Goal: Obtain resource: Download file/media

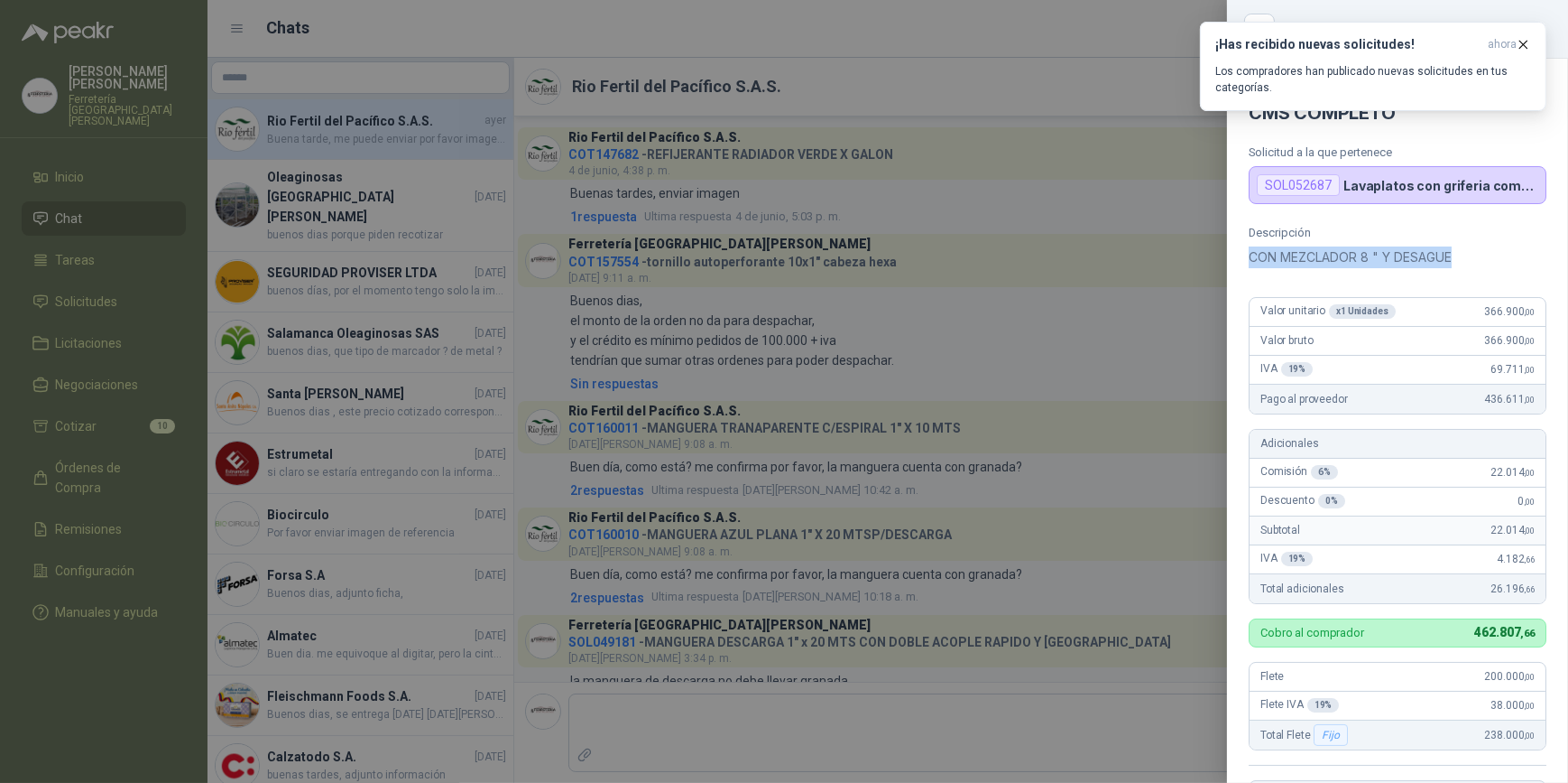
scroll to position [112, 0]
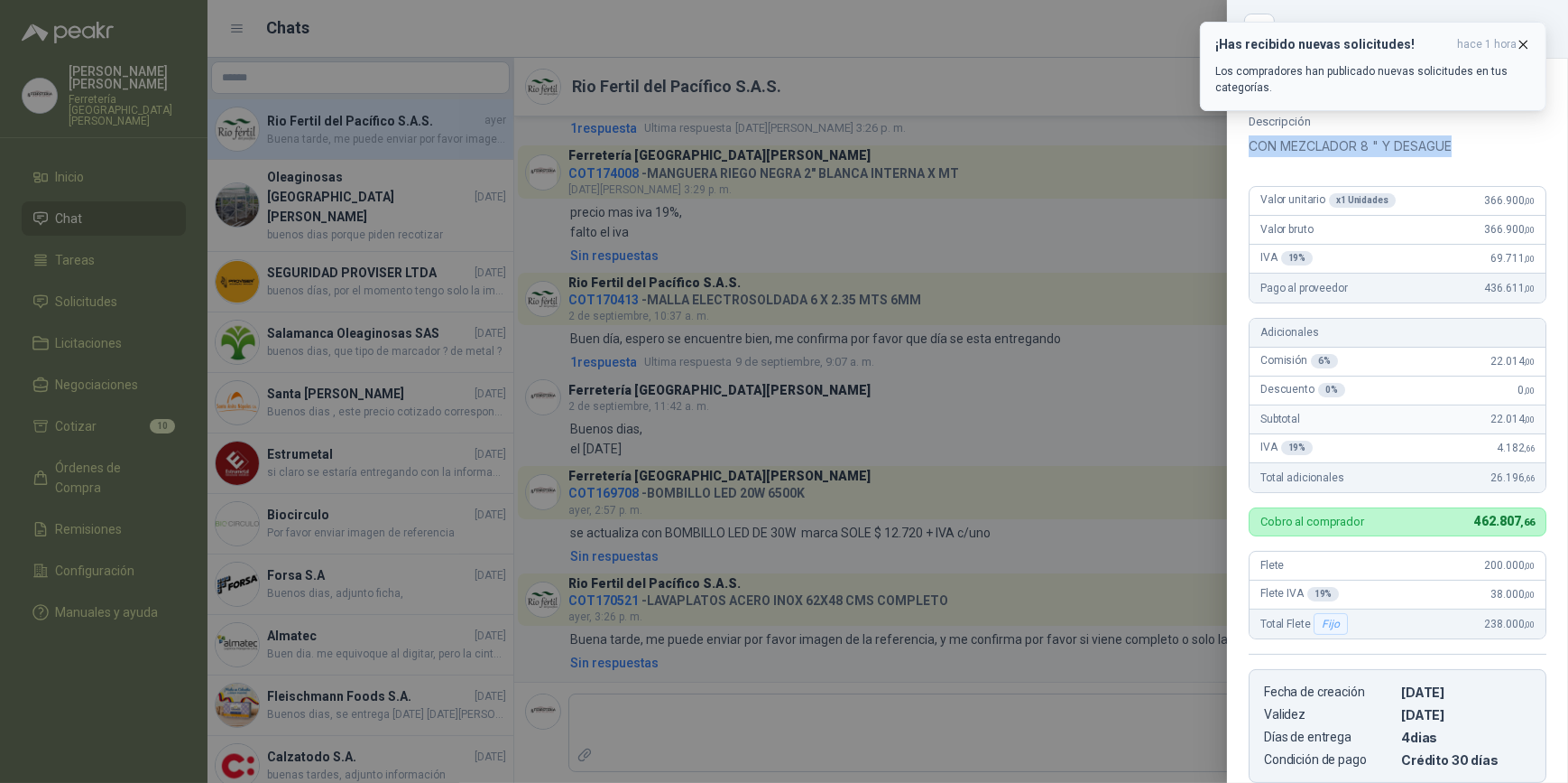
click at [1527, 46] on icon "button" at bounding box center [1523, 45] width 15 height 15
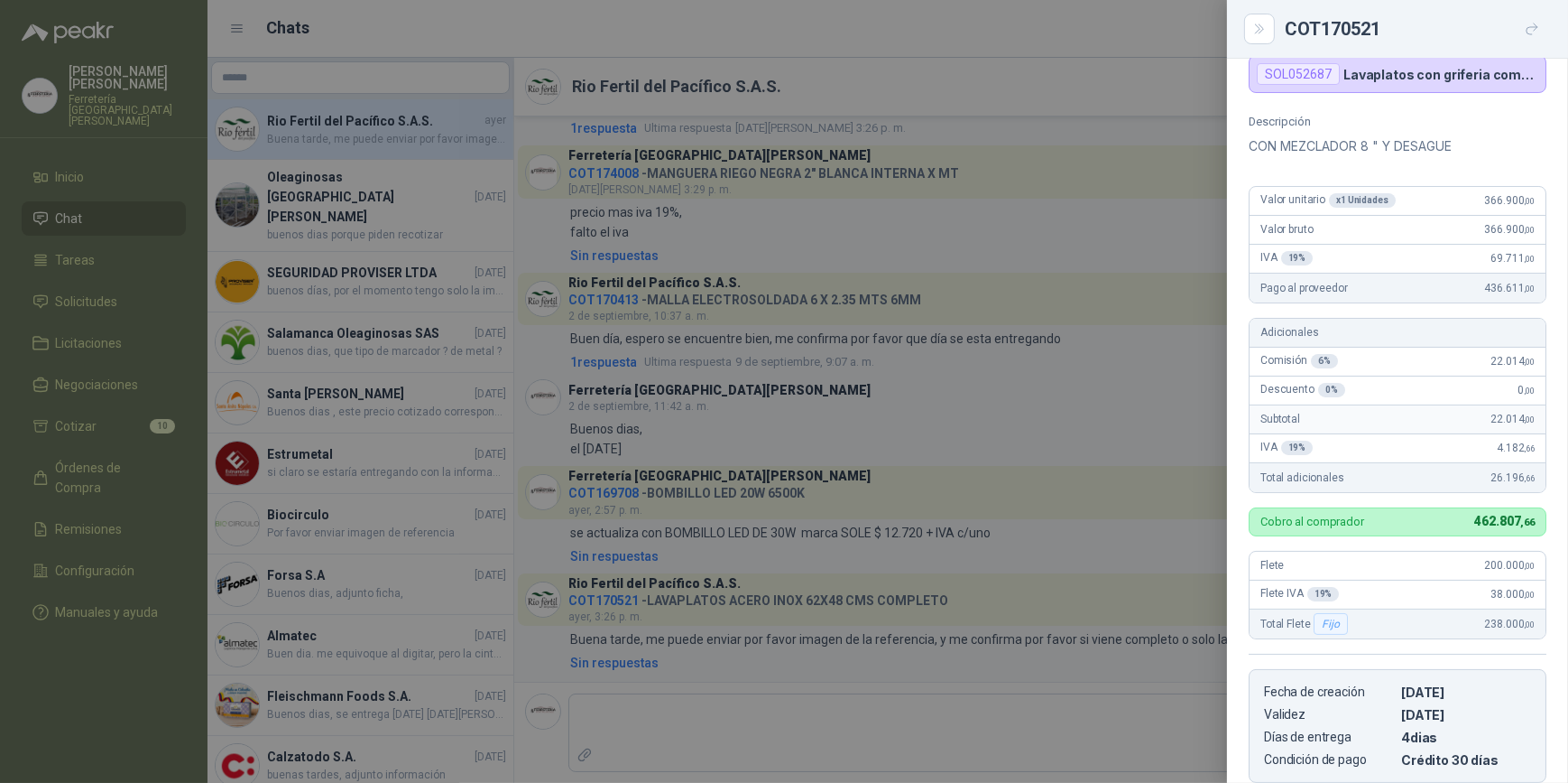
click at [935, 78] on div at bounding box center [784, 391] width 1568 height 783
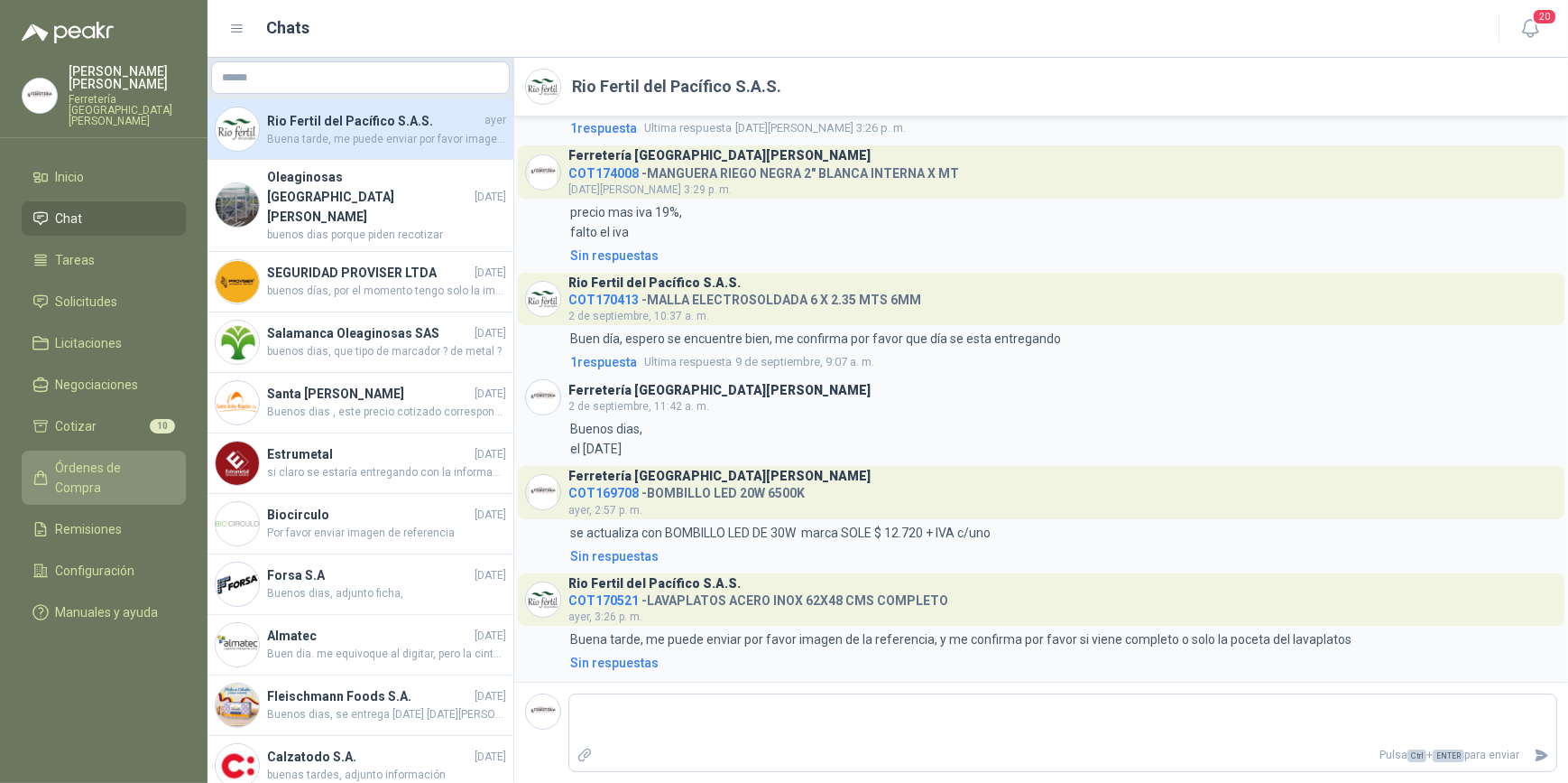
click at [99, 459] on span "Órdenes de Compra" at bounding box center [112, 477] width 113 height 40
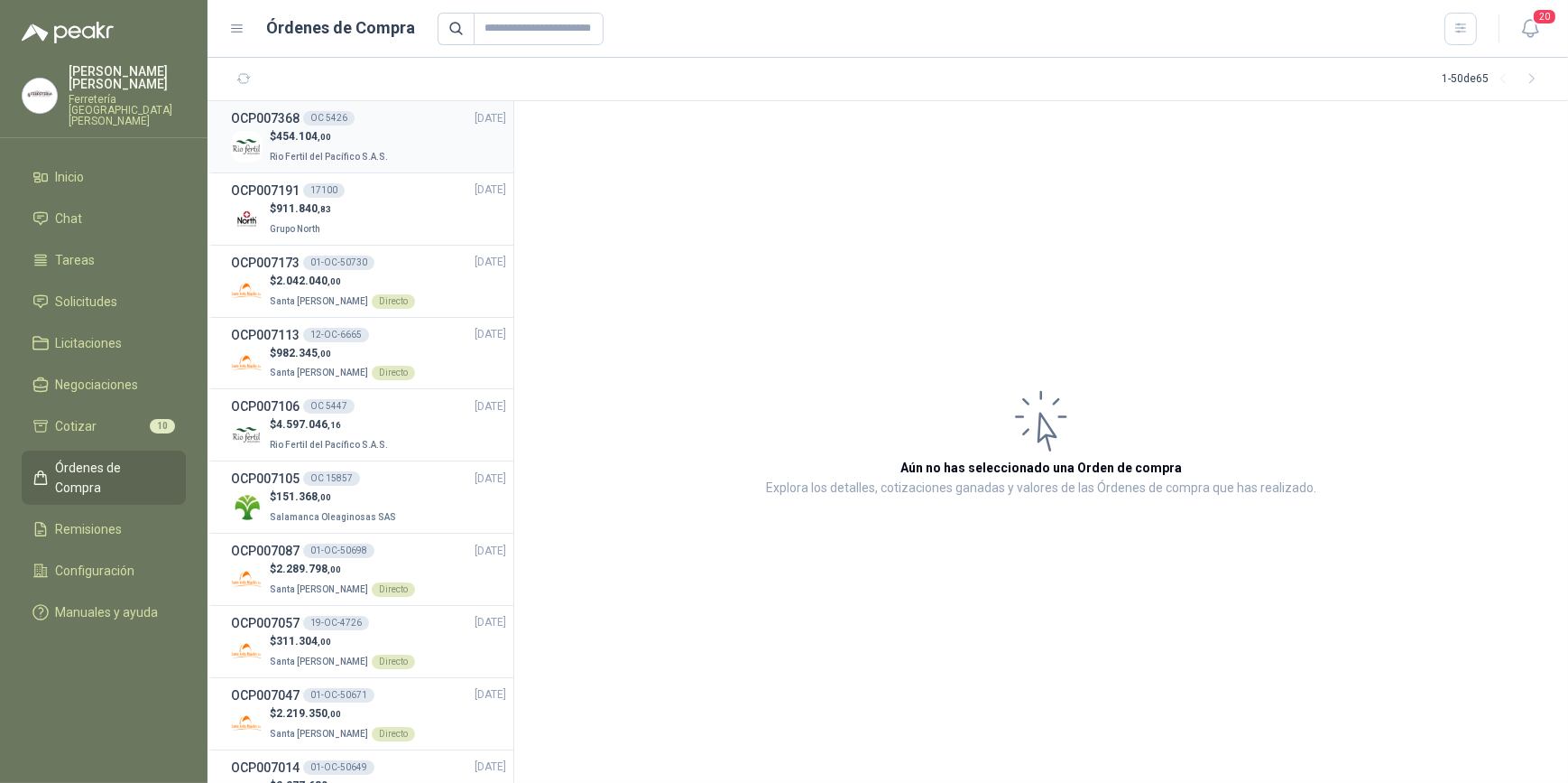
click at [315, 146] on p "Rio Fertil del Pacífico S.A.S." at bounding box center [330, 155] width 121 height 20
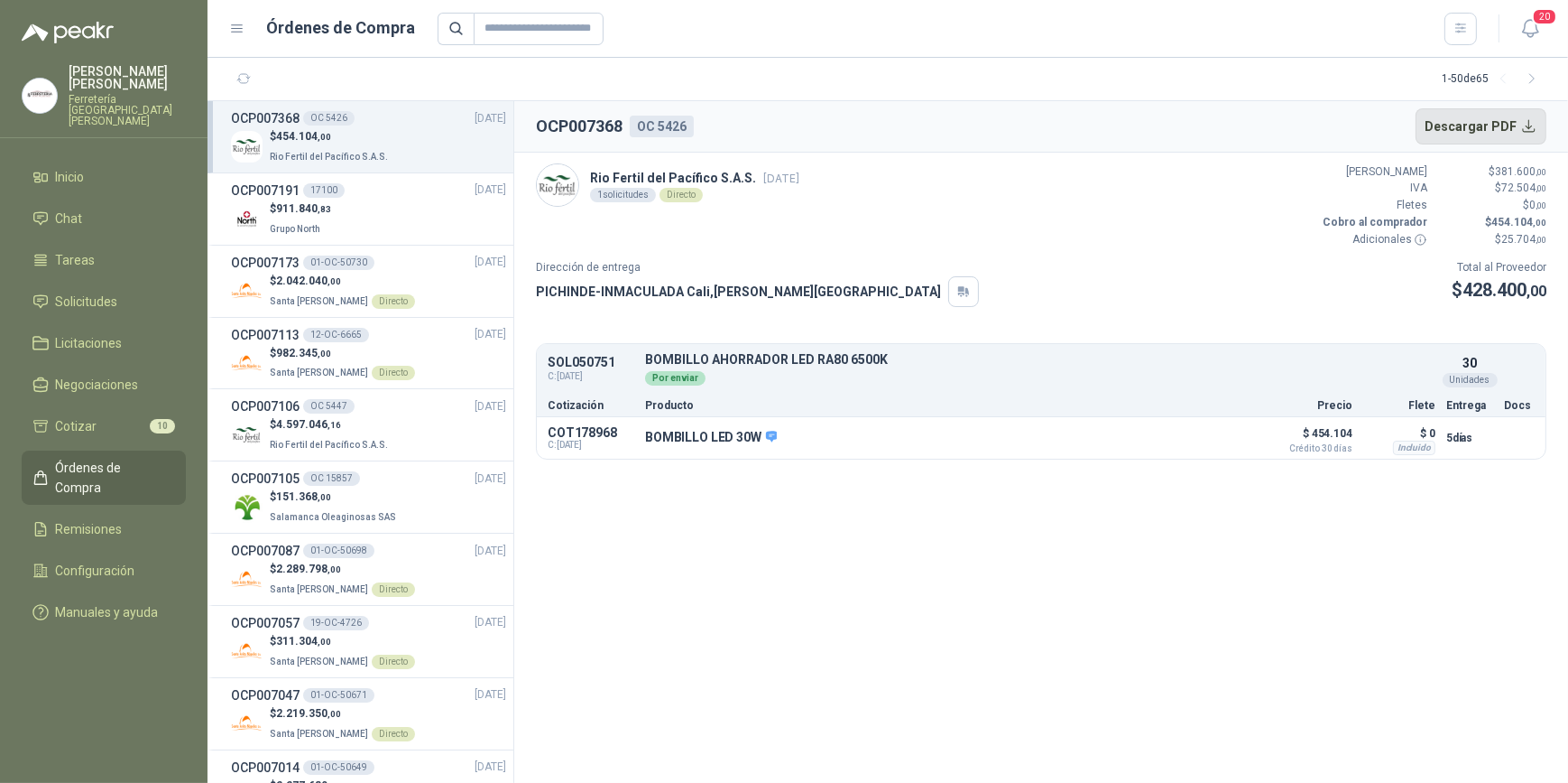
click at [1470, 128] on button "Descargar PDF" at bounding box center [1481, 126] width 132 height 36
click at [112, 519] on span "Remisiones" at bounding box center [89, 529] width 66 height 20
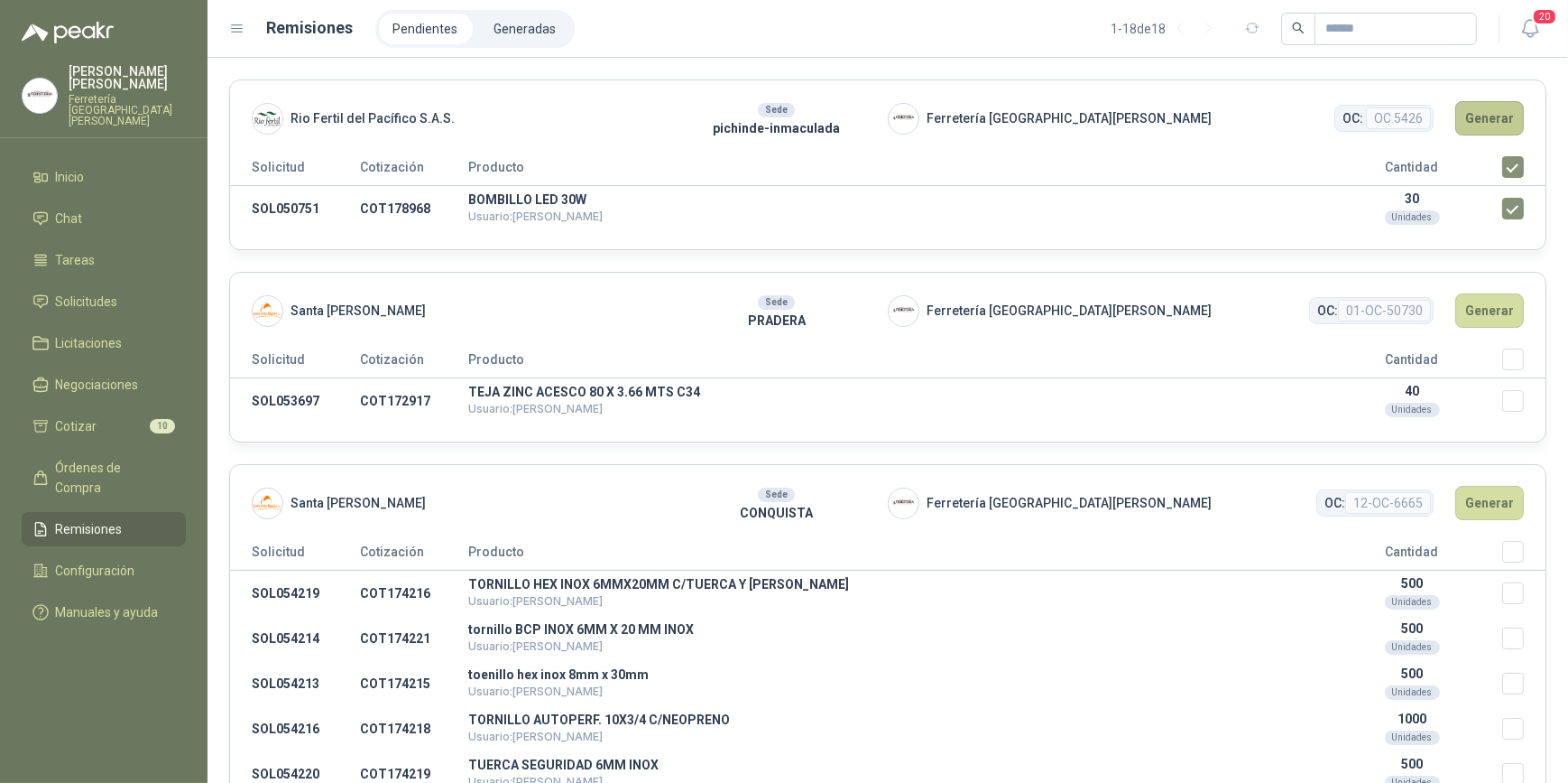
click at [1480, 118] on button "Generar" at bounding box center [1489, 119] width 68 height 34
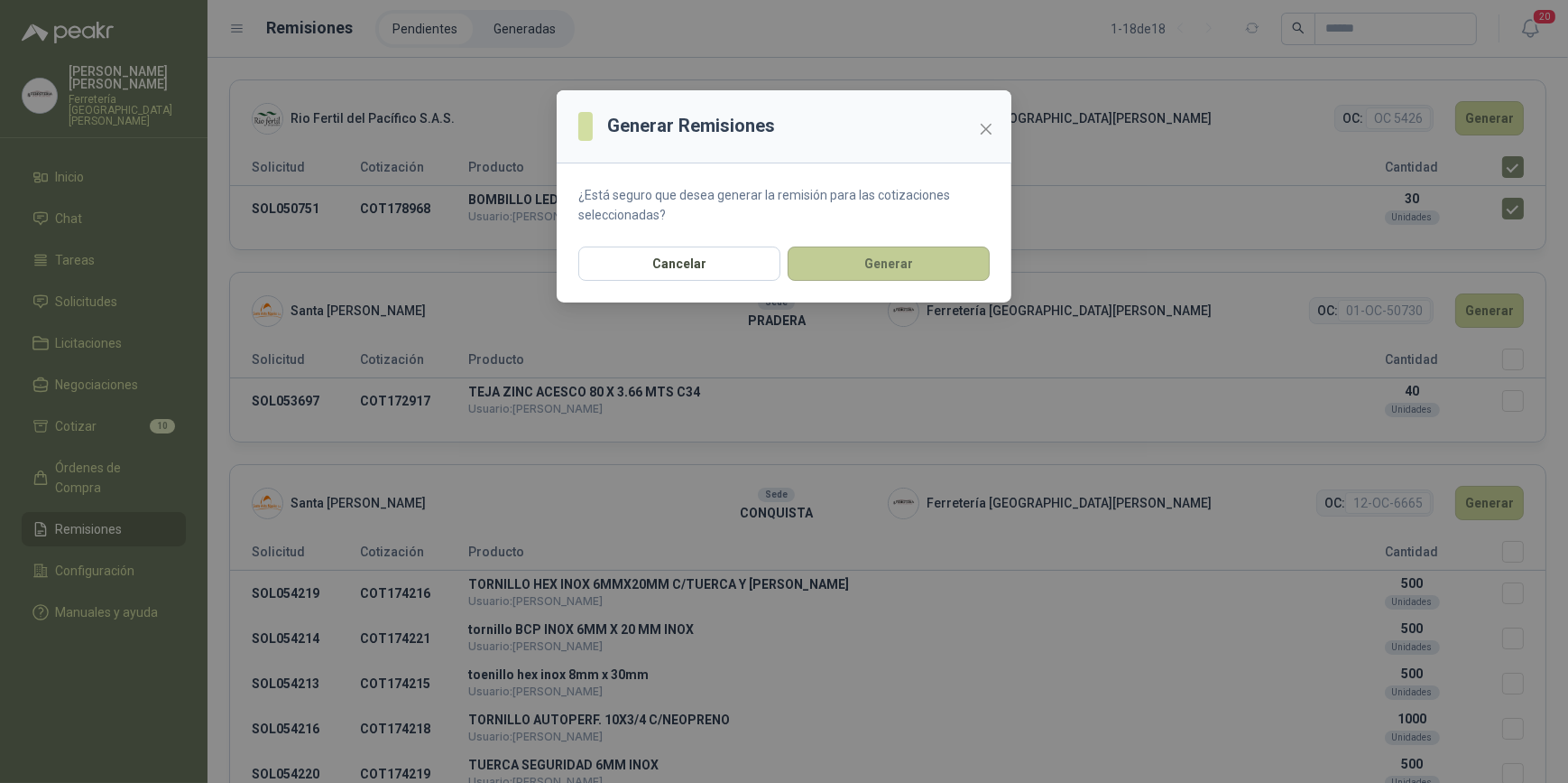
click at [890, 270] on button "Generar" at bounding box center [888, 264] width 202 height 34
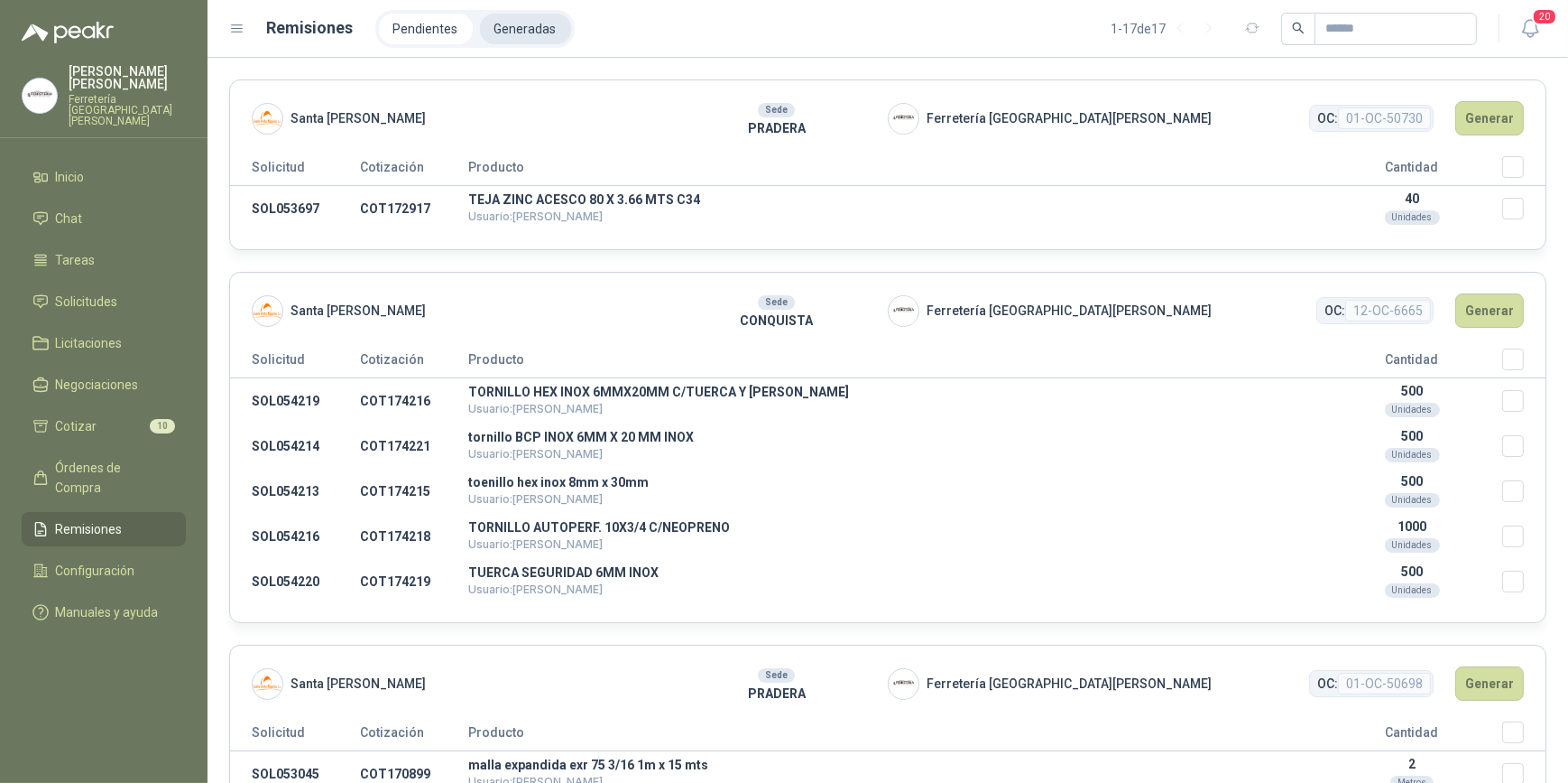
click at [517, 28] on li "Generadas" at bounding box center [526, 28] width 91 height 30
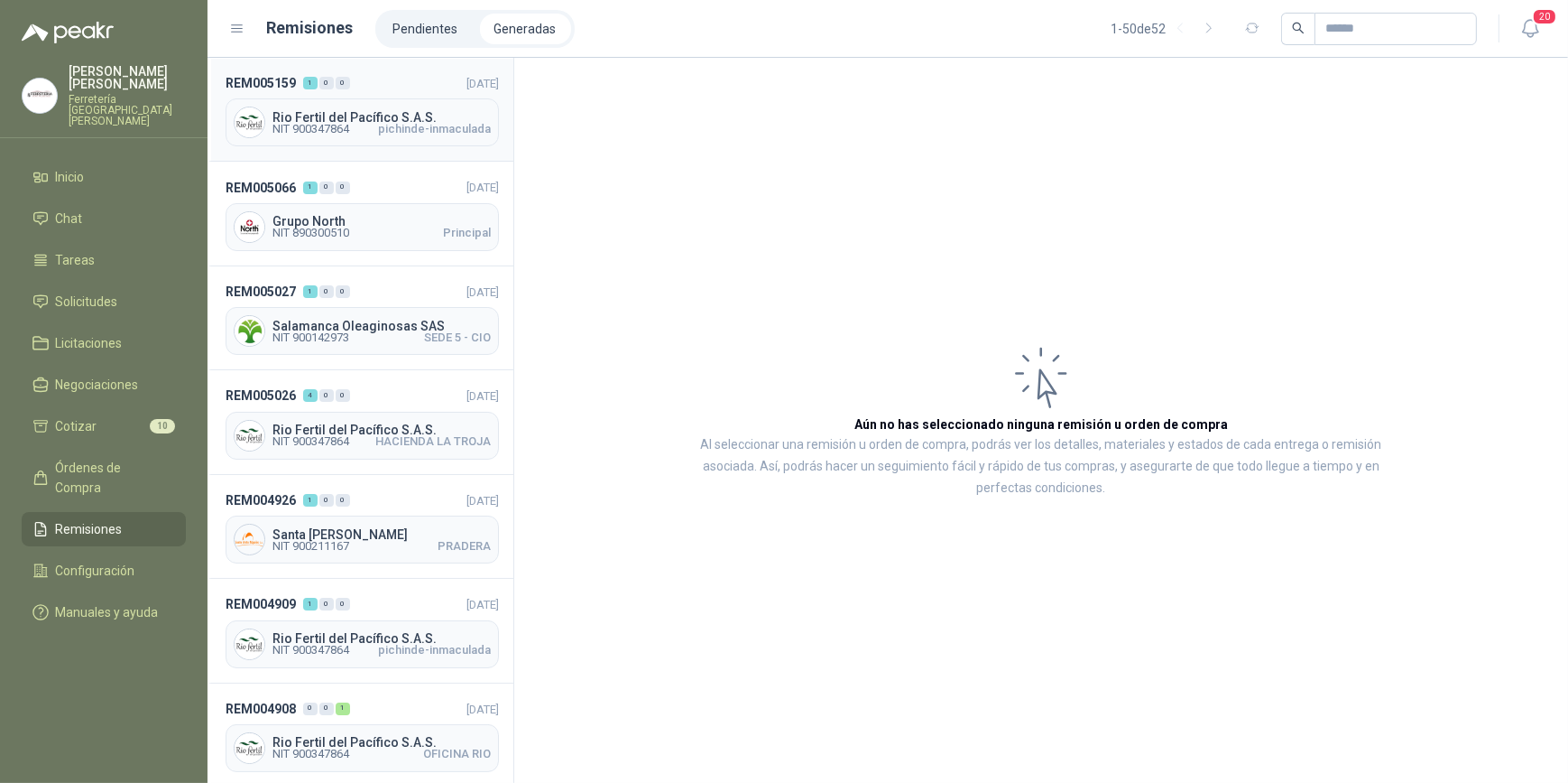
click at [346, 125] on span "NIT 900347864" at bounding box center [310, 128] width 77 height 10
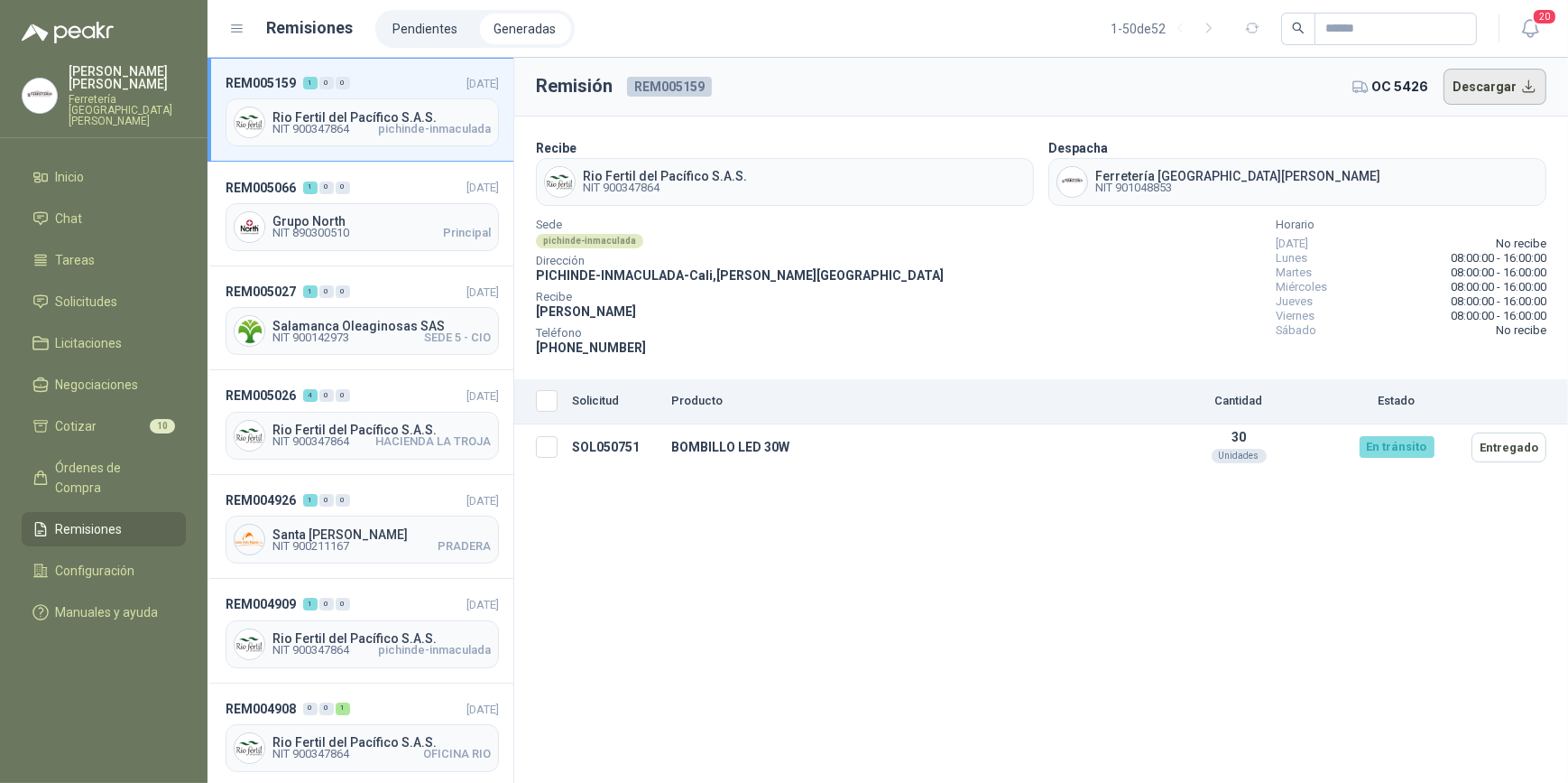
click at [1498, 88] on button "Descargar" at bounding box center [1495, 86] width 103 height 36
click at [372, 636] on span "Rio Fertil del Pacífico S.A.S." at bounding box center [381, 638] width 218 height 12
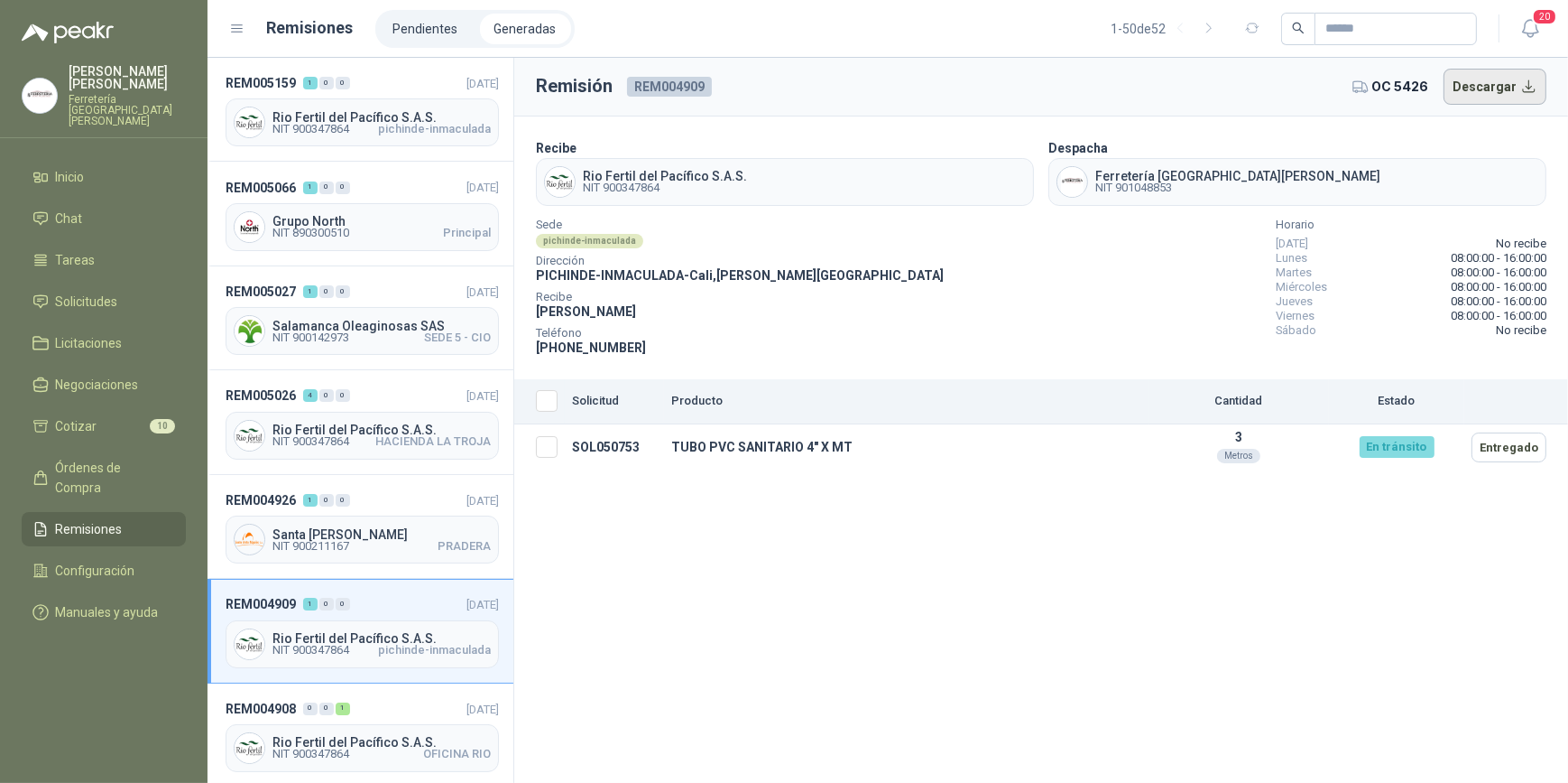
click at [1511, 84] on button "Descargar" at bounding box center [1495, 86] width 103 height 36
click at [106, 457] on span "Órdenes de Compra" at bounding box center [112, 477] width 113 height 40
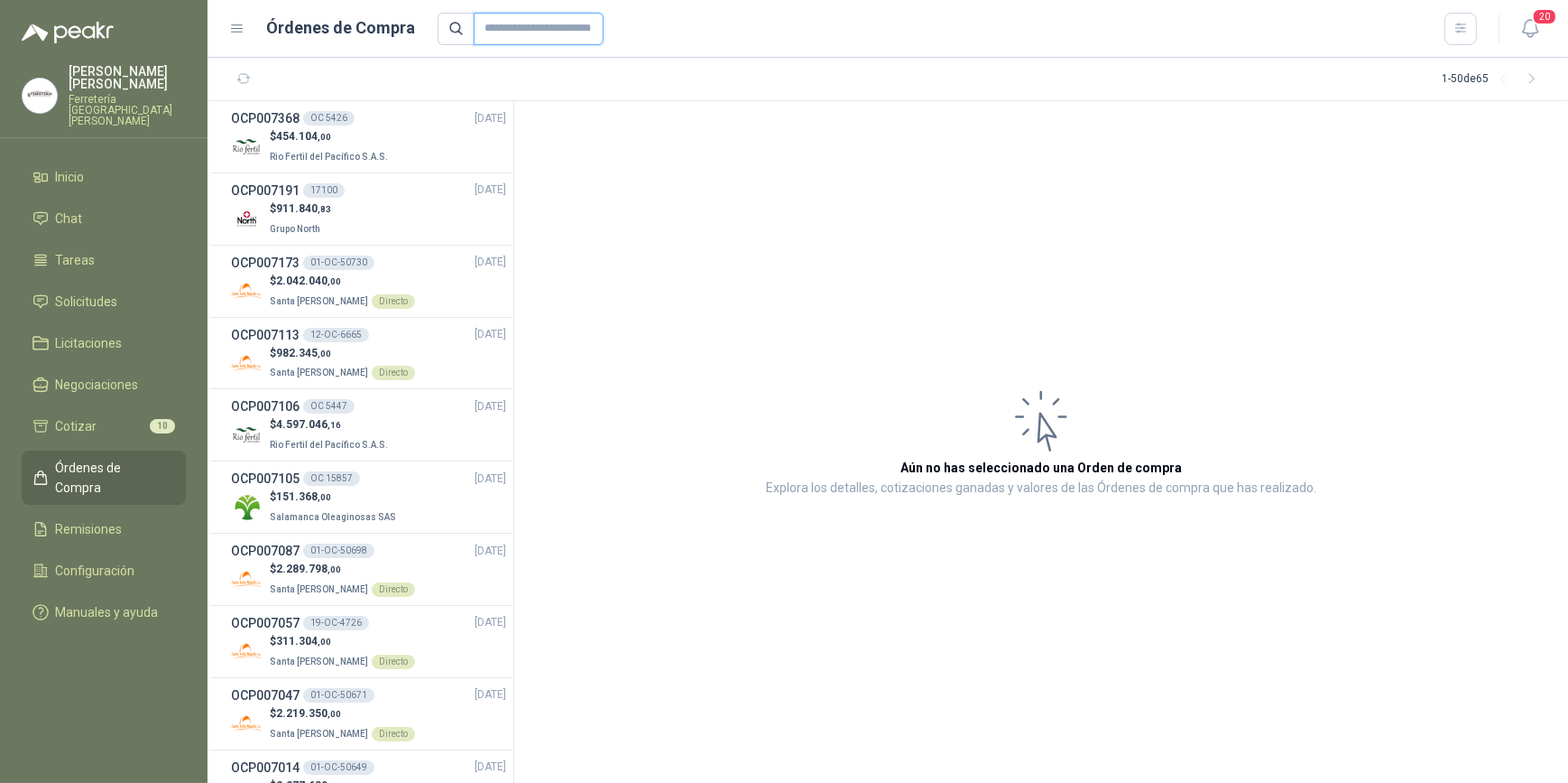
click at [498, 28] on input "text" at bounding box center [538, 28] width 130 height 32
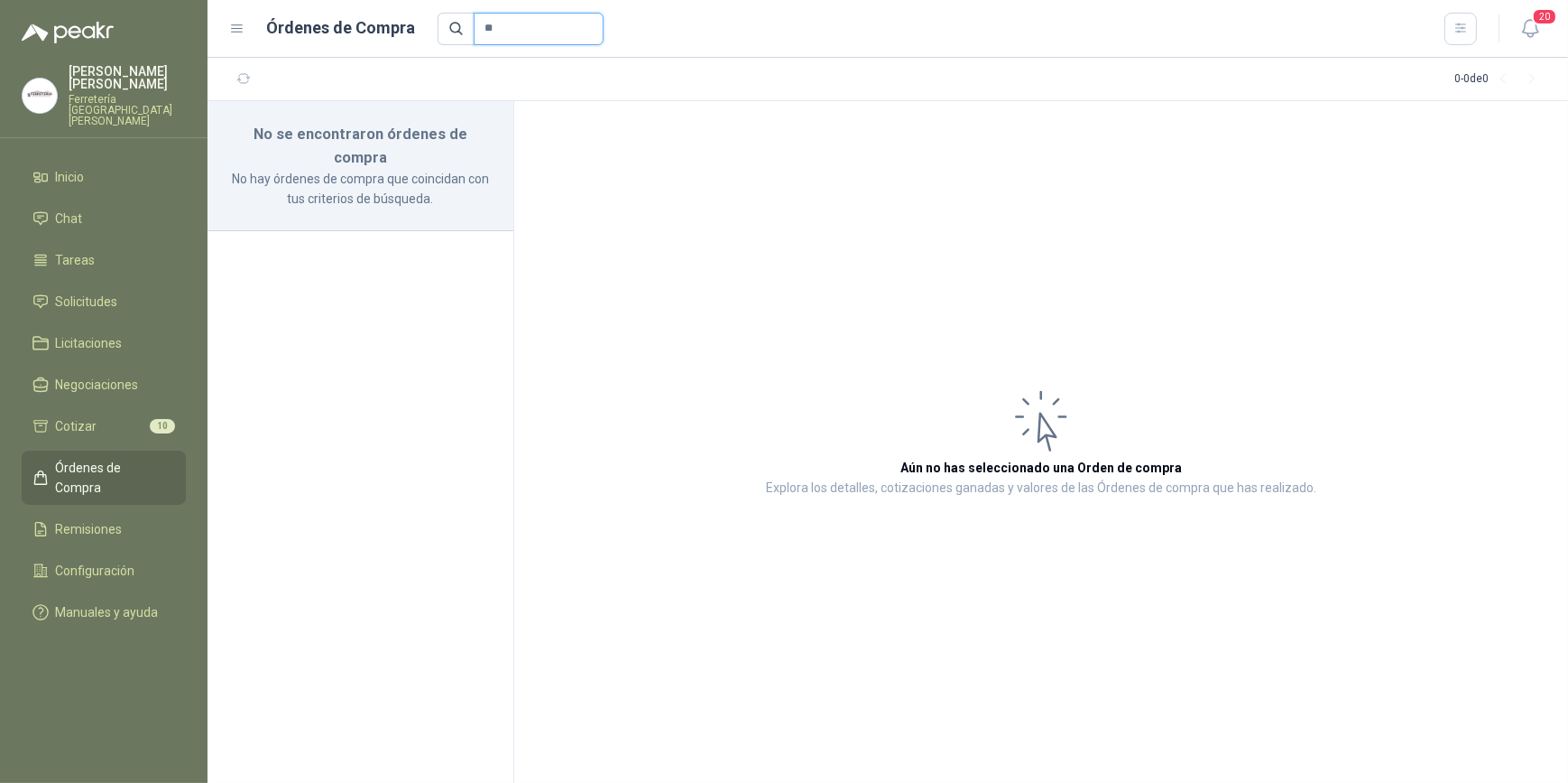
type input "*"
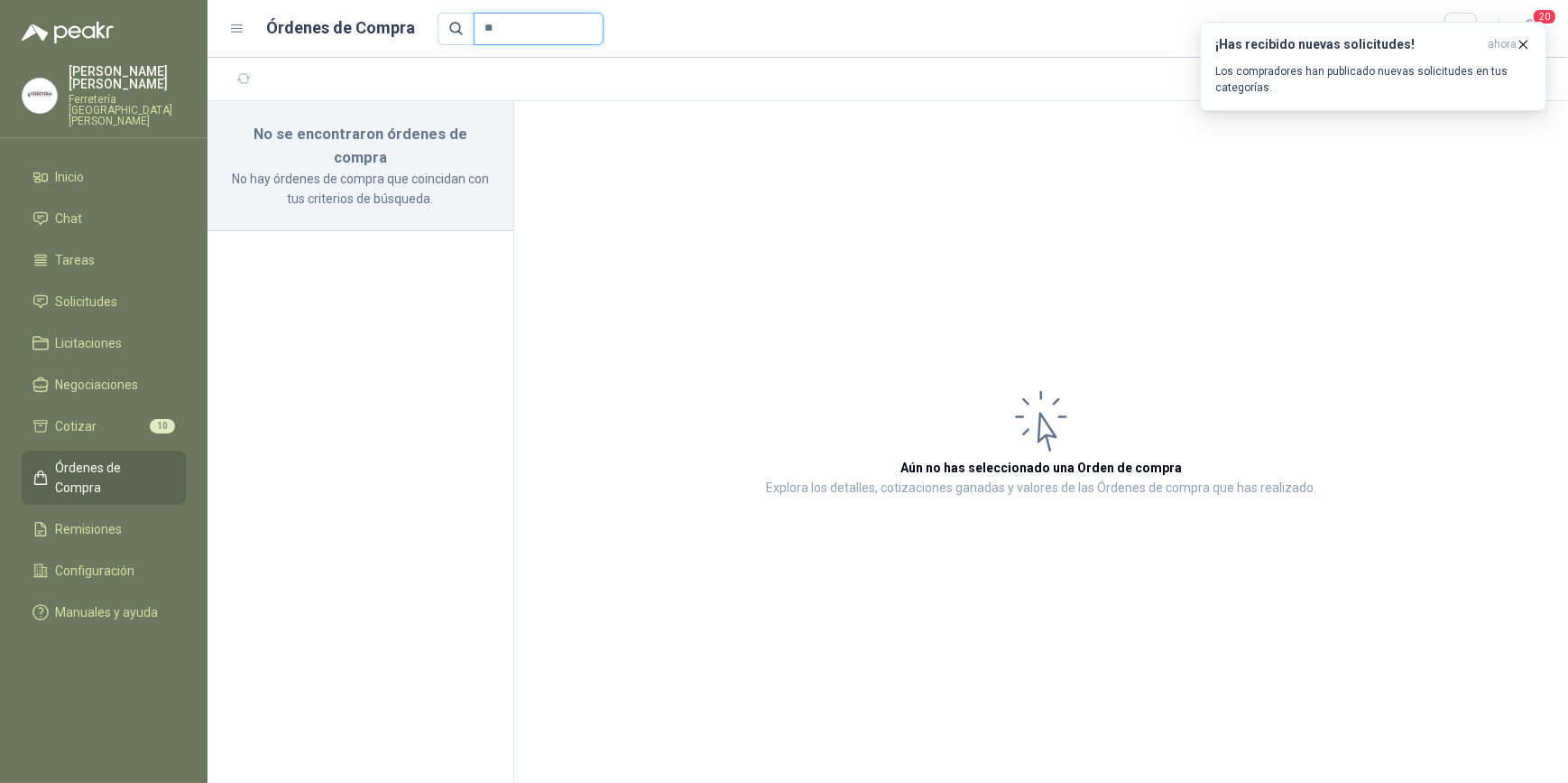
type input "*"
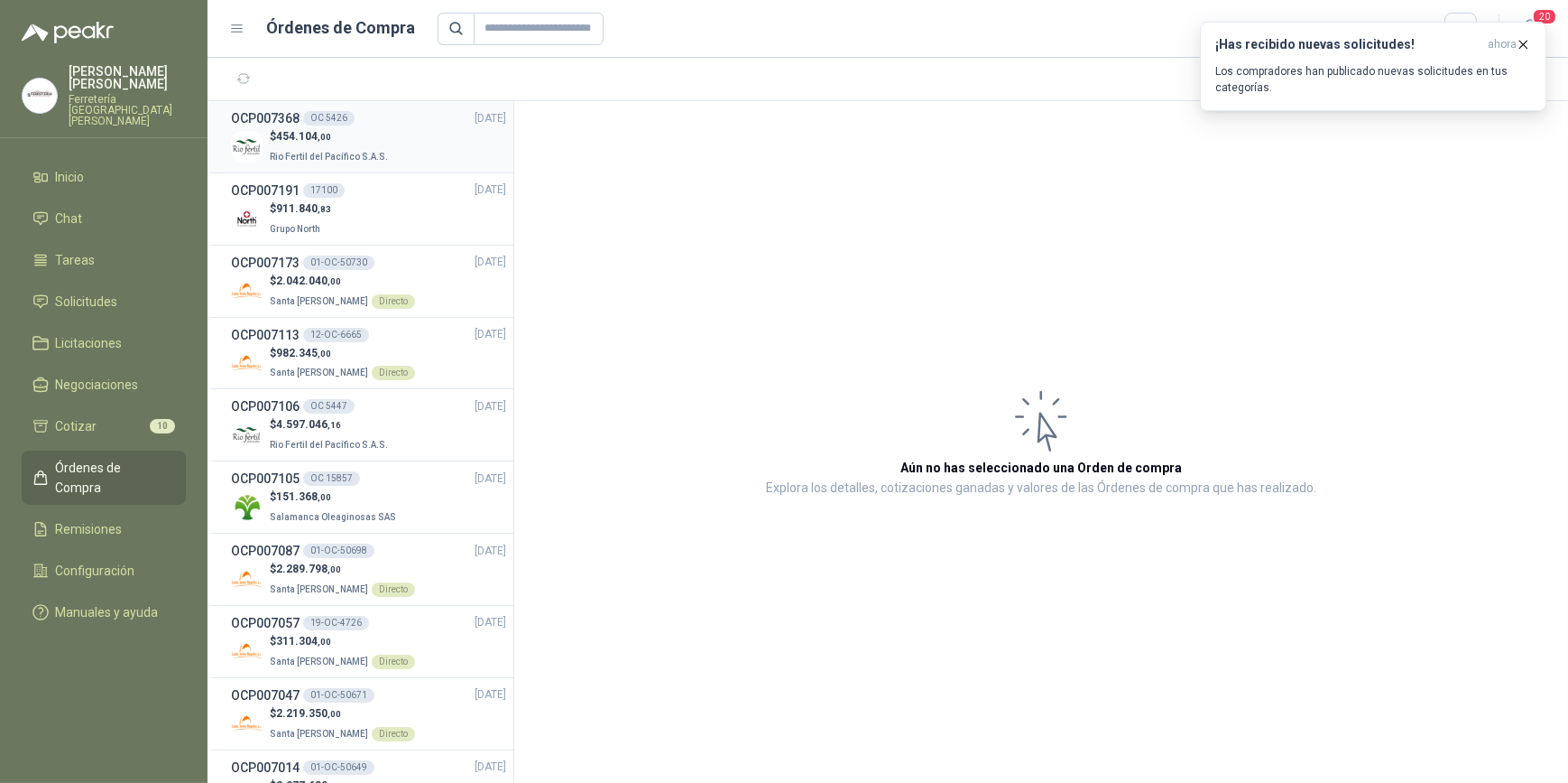
click at [291, 145] on p "Rio Fertil del Pacífico S.A.S." at bounding box center [330, 155] width 121 height 20
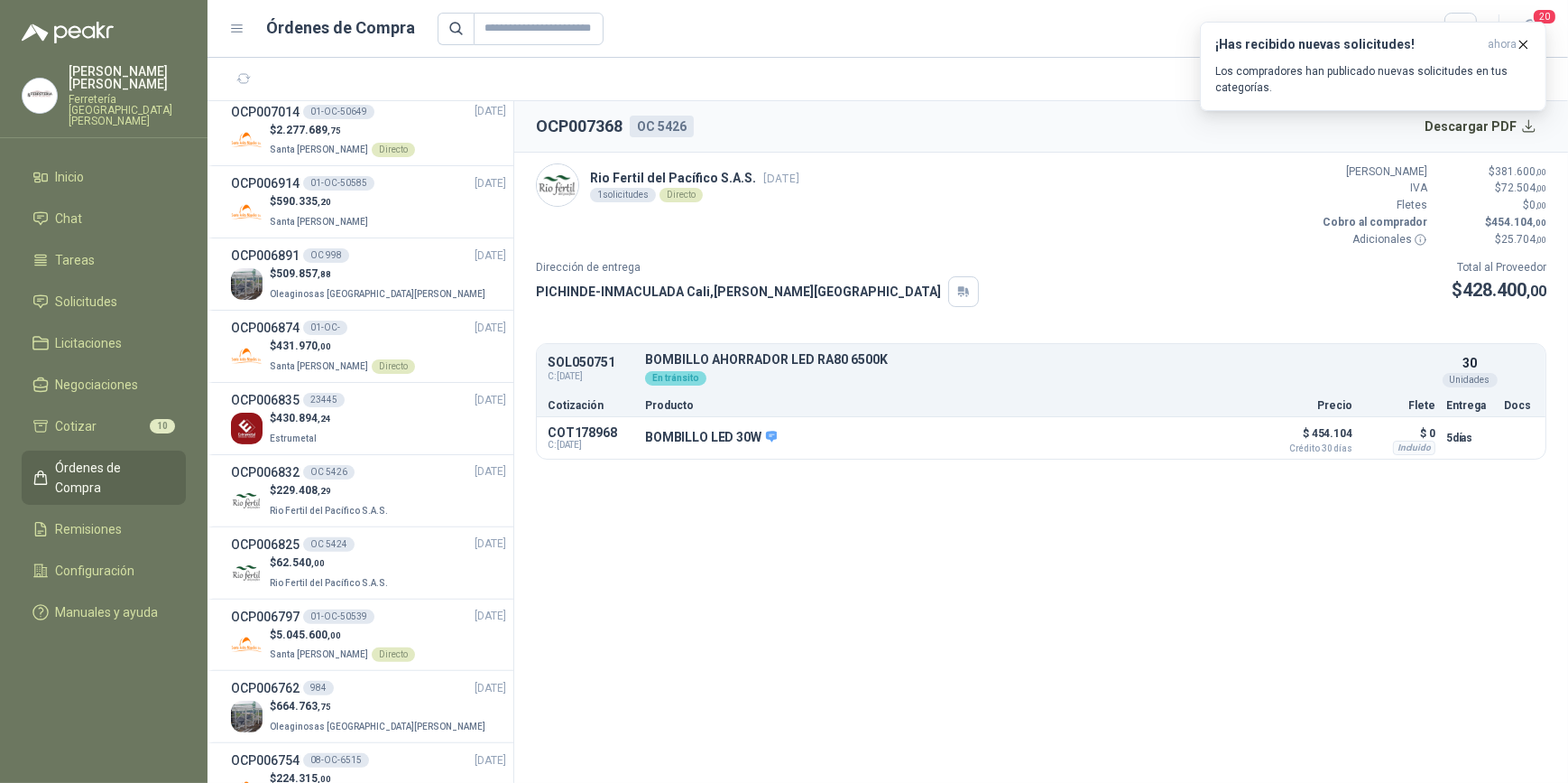
scroll to position [738, 0]
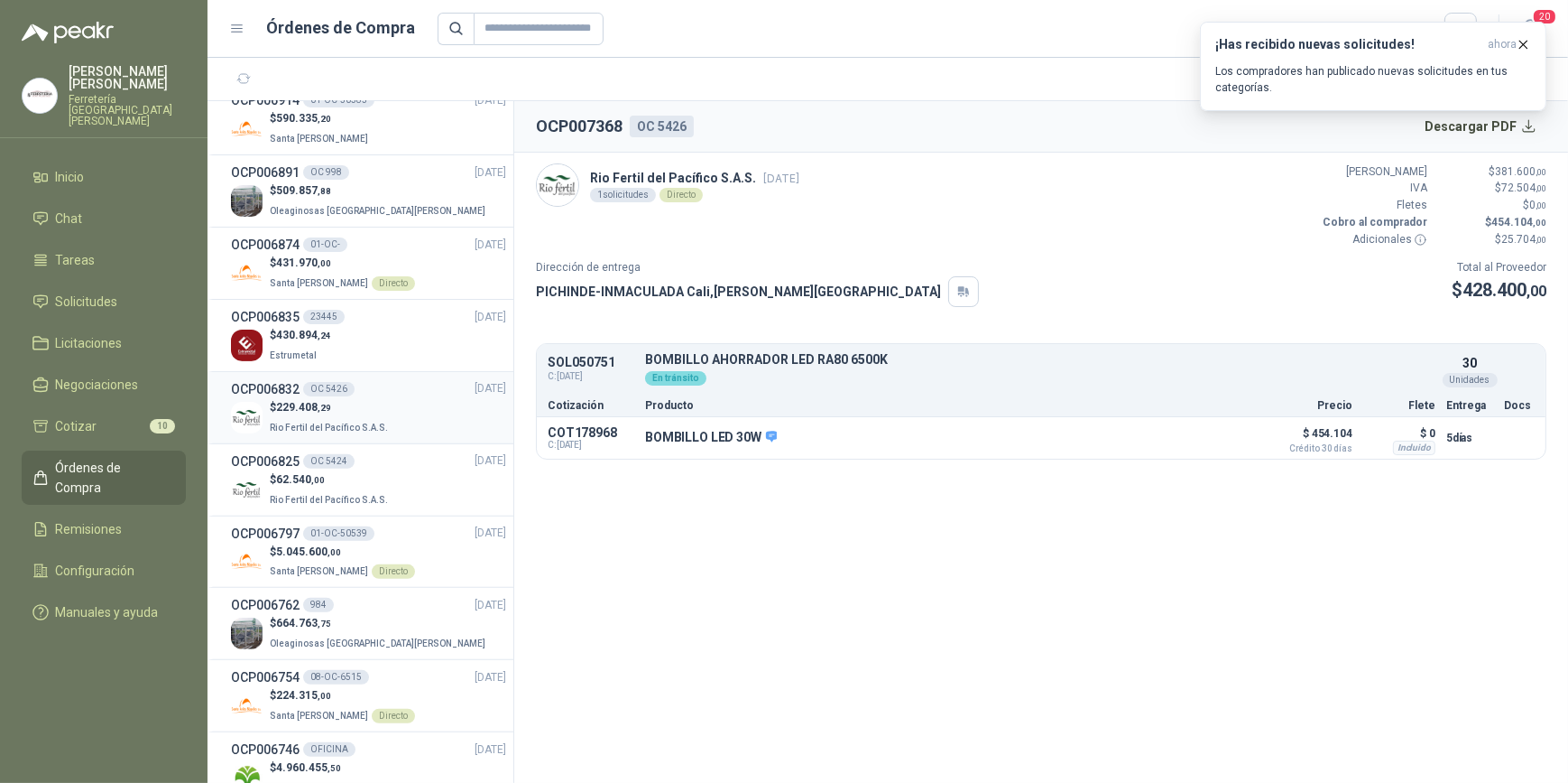
click at [357, 406] on p "$ 229.408 ,29" at bounding box center [330, 407] width 121 height 17
click at [1519, 43] on icon "button" at bounding box center [1523, 45] width 15 height 15
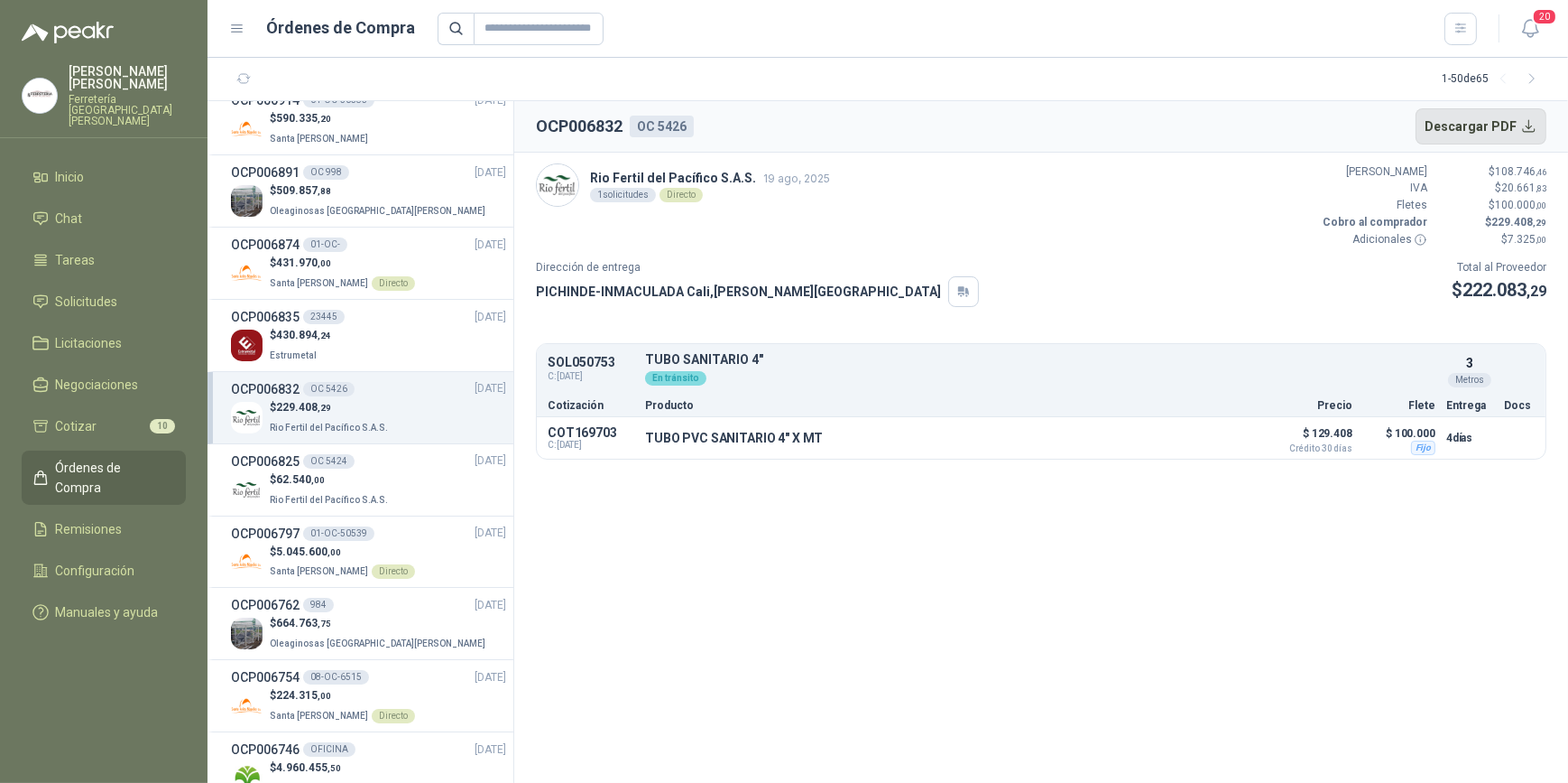
click at [1473, 118] on button "Descargar PDF" at bounding box center [1481, 126] width 132 height 36
